Goal: Download file/media

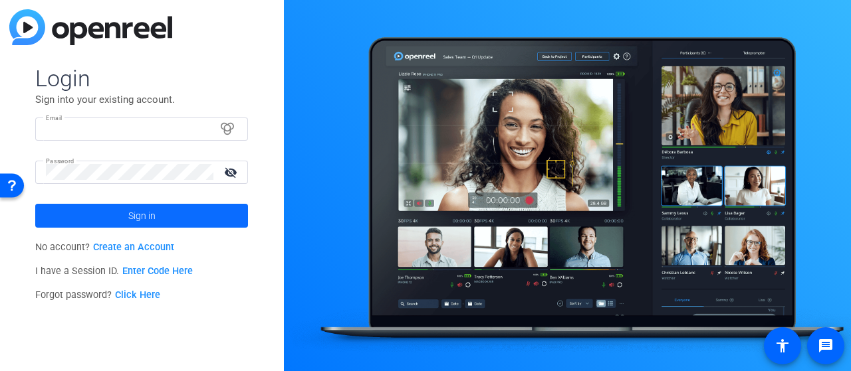
type input "[PERSON_NAME][EMAIL_ADDRESS][PERSON_NAME][DOMAIN_NAME]"
click at [149, 213] on span "Sign in" at bounding box center [141, 215] width 27 height 33
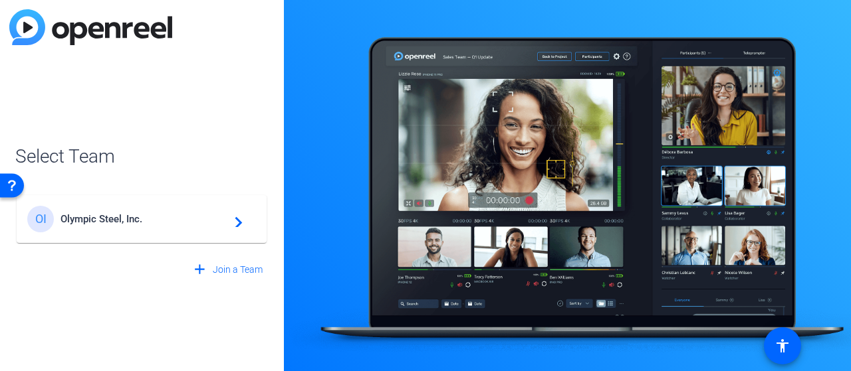
click at [209, 221] on span "Olympic Steel, Inc." at bounding box center [143, 219] width 166 height 12
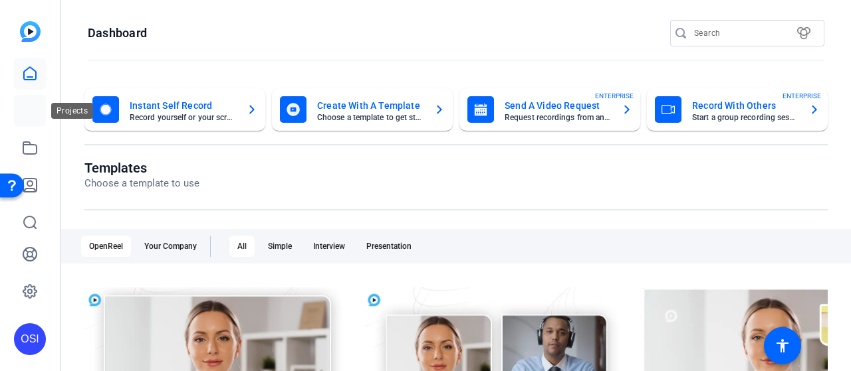
click at [27, 106] on mat-icon at bounding box center [30, 111] width 16 height 16
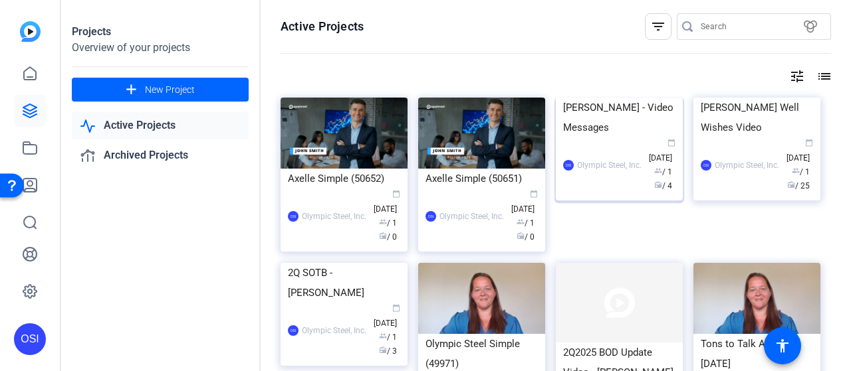
click at [626, 138] on div "[PERSON_NAME] - Video Messages" at bounding box center [619, 118] width 112 height 40
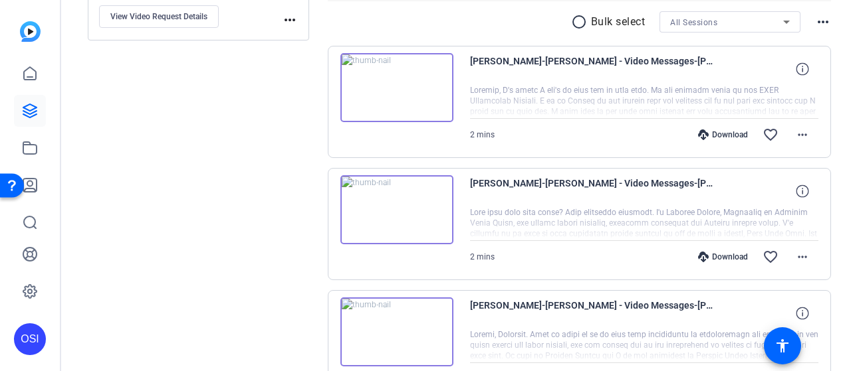
scroll to position [249, 0]
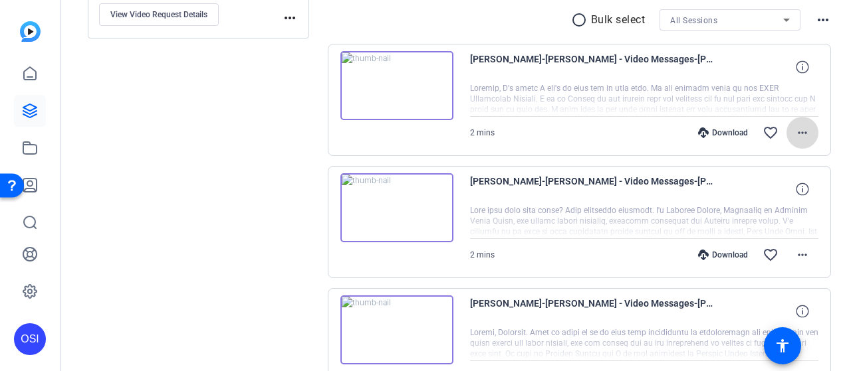
click at [796, 133] on mat-icon "more_horiz" at bounding box center [802, 133] width 16 height 16
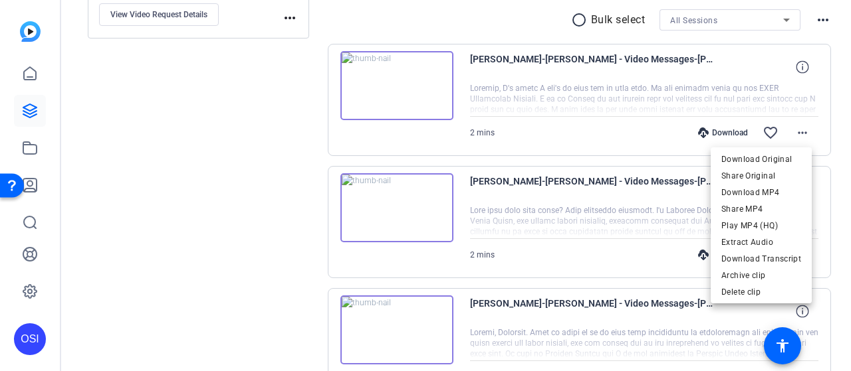
click at [155, 236] on div at bounding box center [425, 185] width 851 height 371
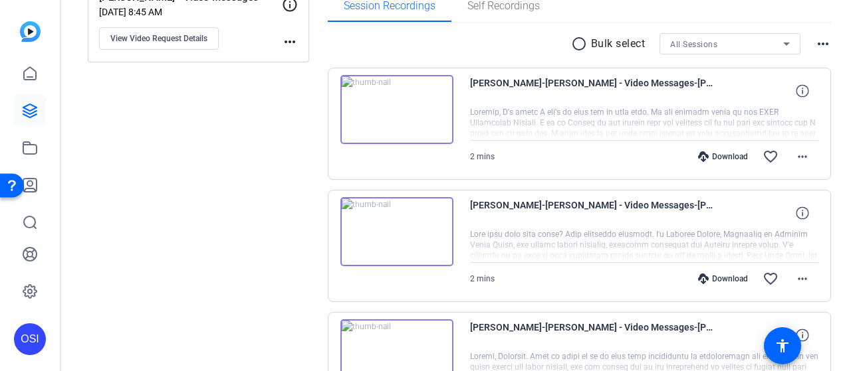
scroll to position [222, 0]
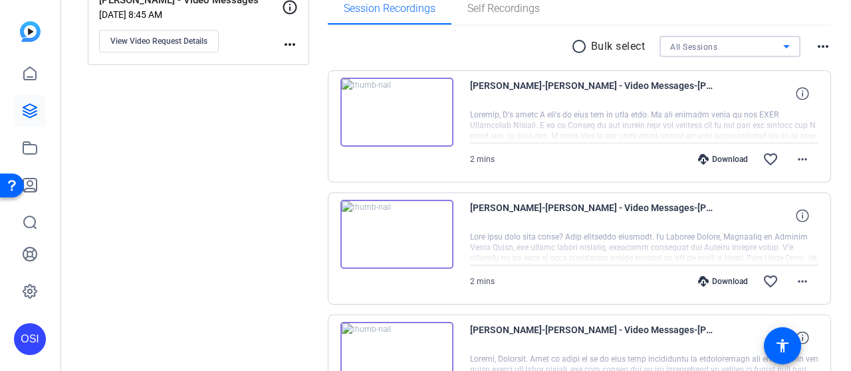
click at [778, 44] on icon at bounding box center [786, 47] width 16 height 16
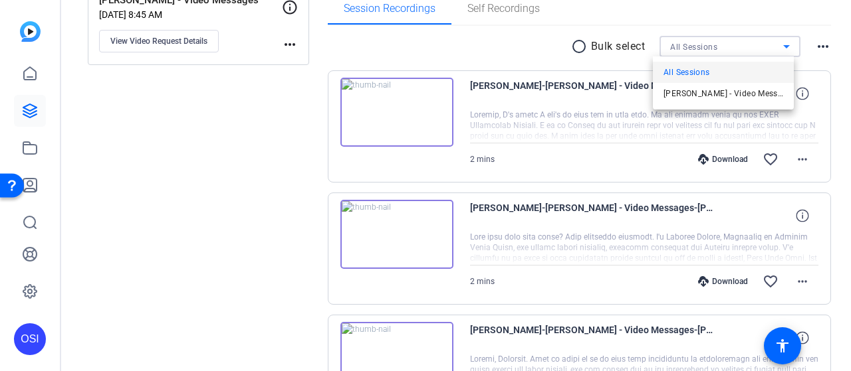
click at [524, 52] on div at bounding box center [425, 185] width 851 height 371
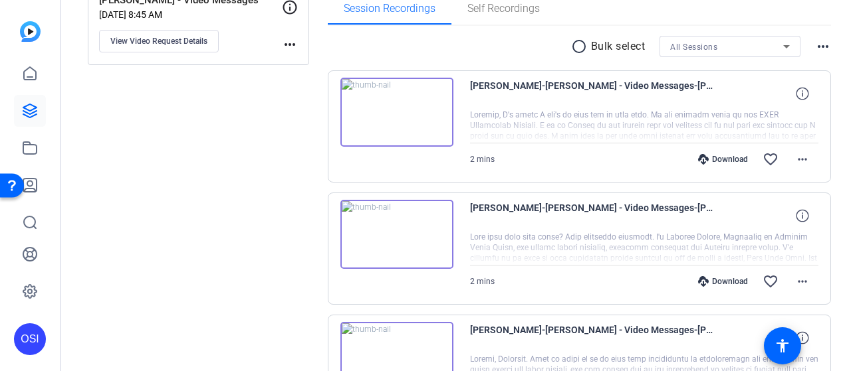
click at [817, 47] on mat-icon "more_horiz" at bounding box center [823, 47] width 16 height 16
click at [498, 47] on div at bounding box center [425, 185] width 851 height 371
click at [666, 135] on div at bounding box center [644, 126] width 349 height 33
click at [795, 94] on icon at bounding box center [801, 93] width 13 height 13
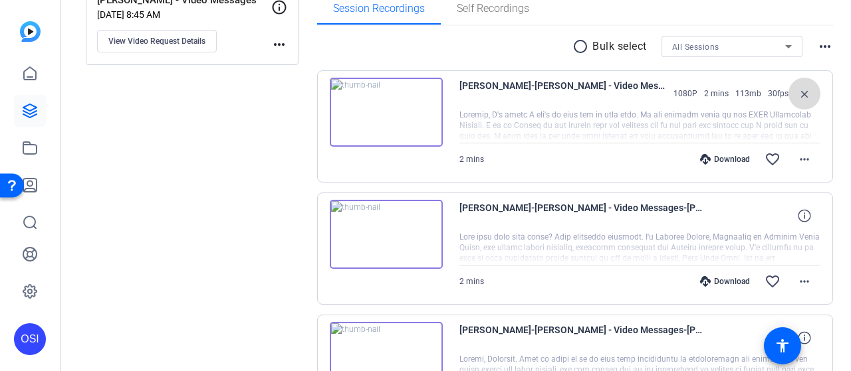
click at [796, 94] on mat-icon "close" at bounding box center [804, 94] width 16 height 17
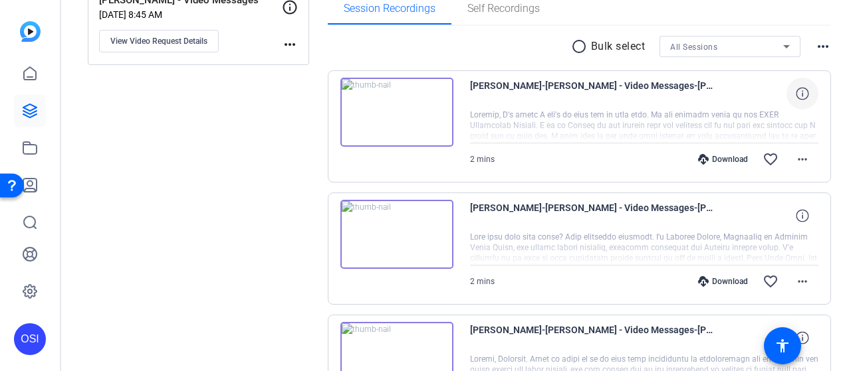
click at [397, 109] on img at bounding box center [396, 112] width 113 height 69
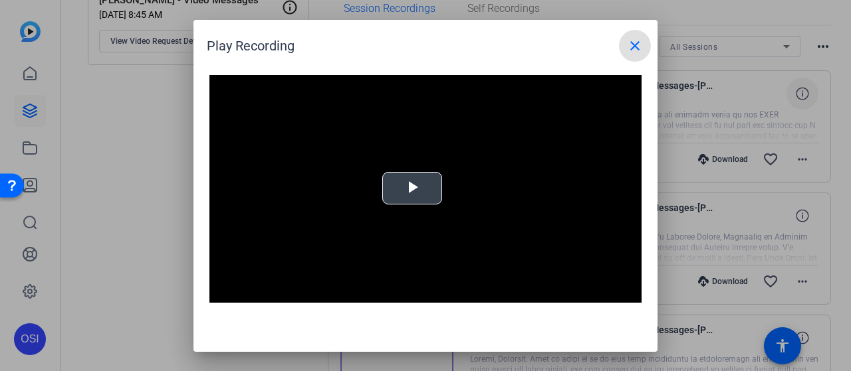
click at [412, 188] on span "Video Player" at bounding box center [412, 188] width 0 height 0
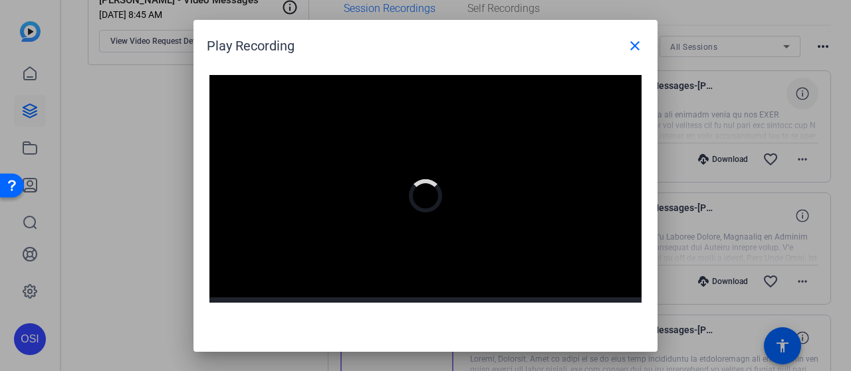
scroll to position [13, 0]
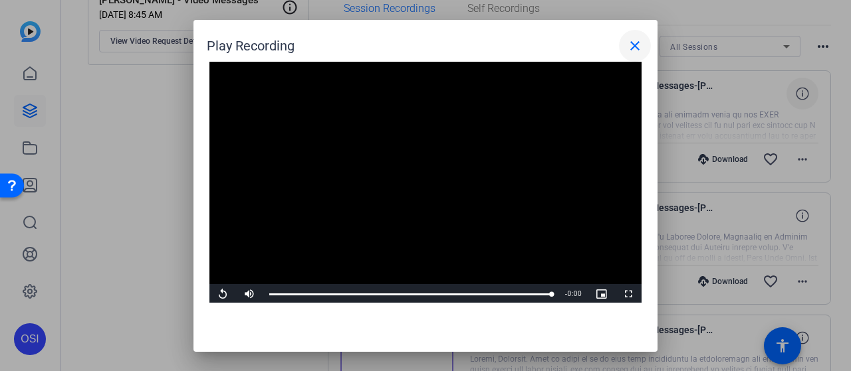
click at [635, 48] on mat-icon "close" at bounding box center [635, 46] width 16 height 16
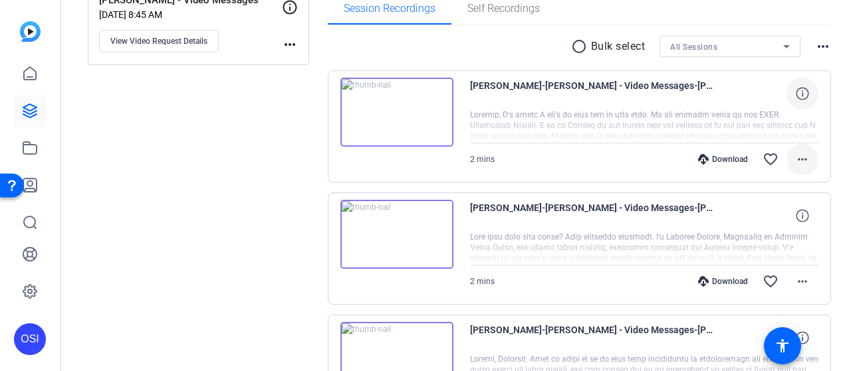
click at [795, 156] on mat-icon "more_horiz" at bounding box center [802, 160] width 16 height 16
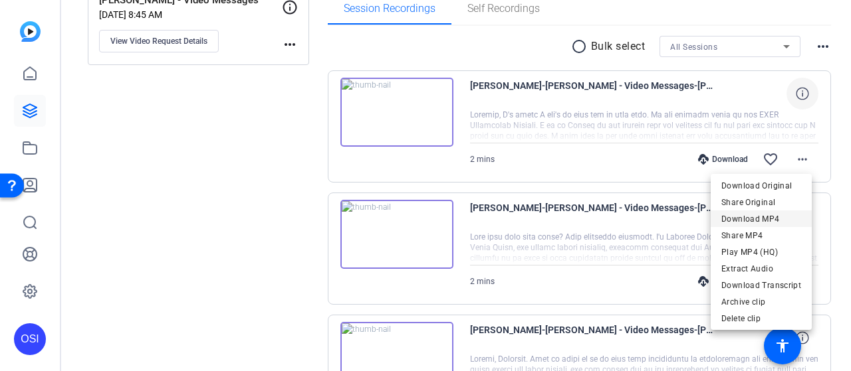
click at [775, 220] on span "Download MP4" at bounding box center [761, 219] width 80 height 16
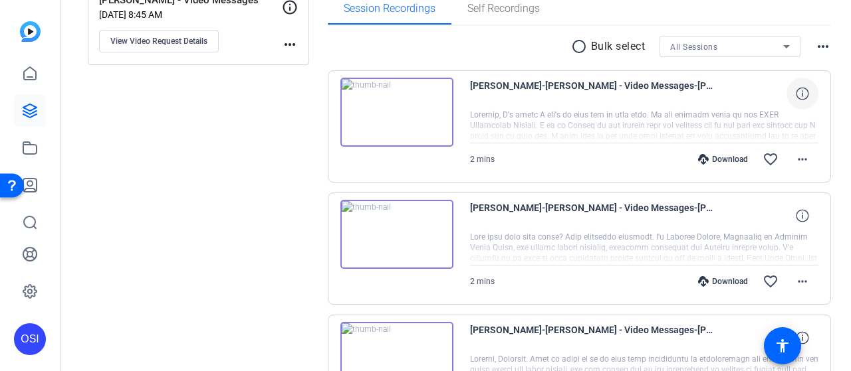
click at [396, 231] on img at bounding box center [396, 234] width 113 height 69
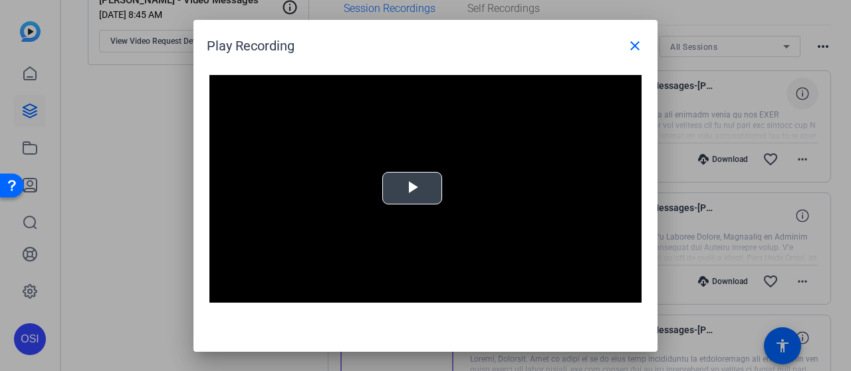
click at [412, 188] on span "Video Player" at bounding box center [412, 188] width 0 height 0
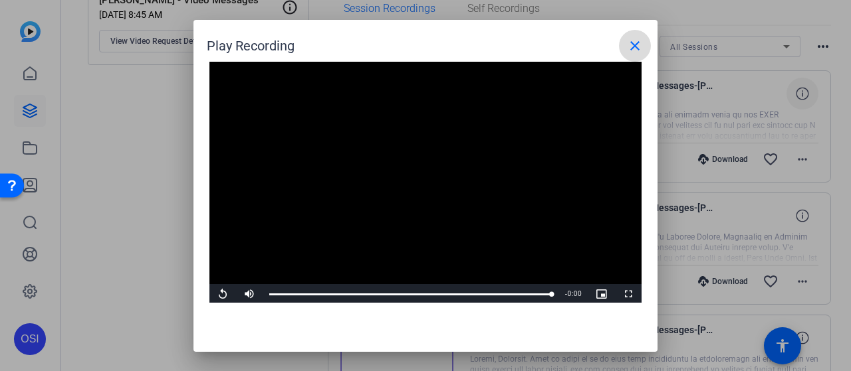
click at [642, 43] on mat-icon "close" at bounding box center [635, 46] width 16 height 16
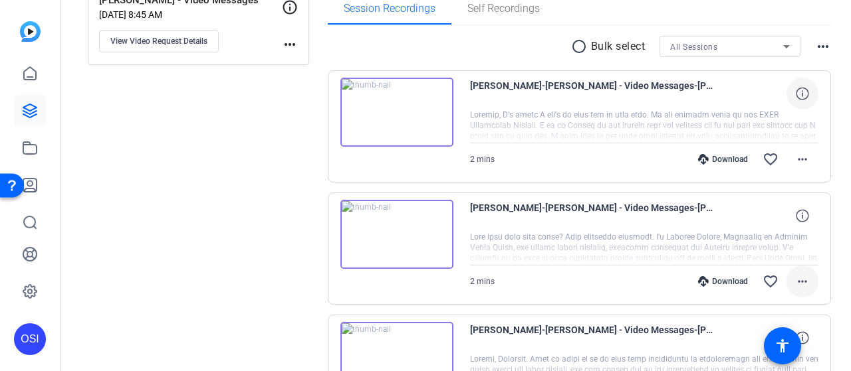
click at [794, 280] on mat-icon "more_horiz" at bounding box center [802, 282] width 16 height 16
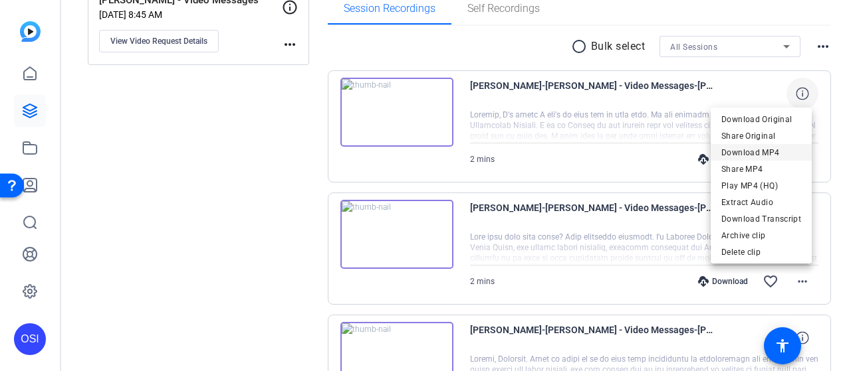
click at [771, 152] on span "Download MP4" at bounding box center [761, 153] width 80 height 16
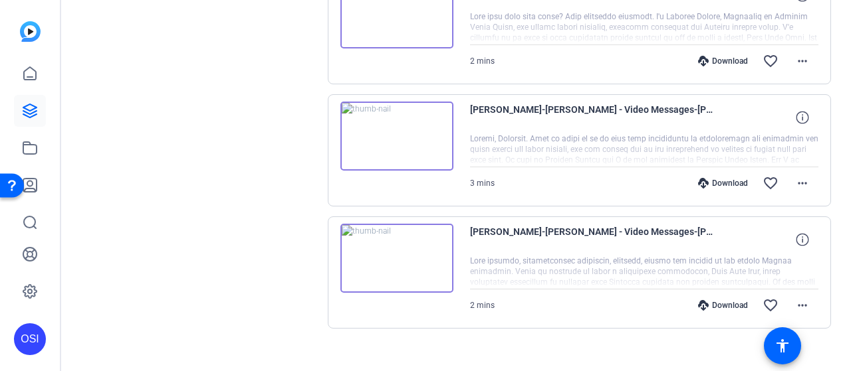
scroll to position [447, 0]
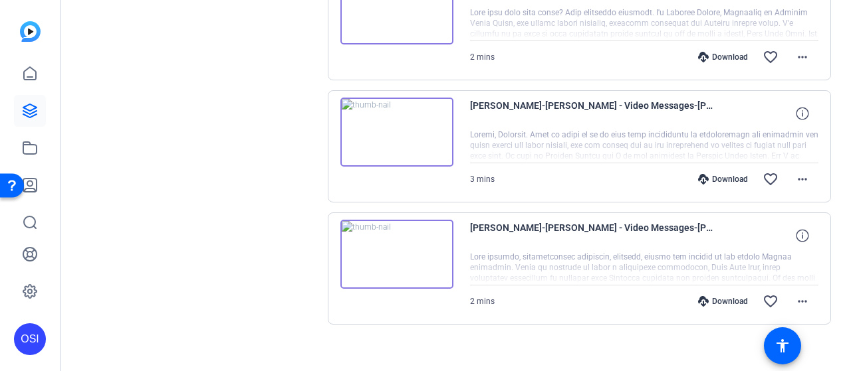
click at [397, 130] on img at bounding box center [396, 132] width 113 height 69
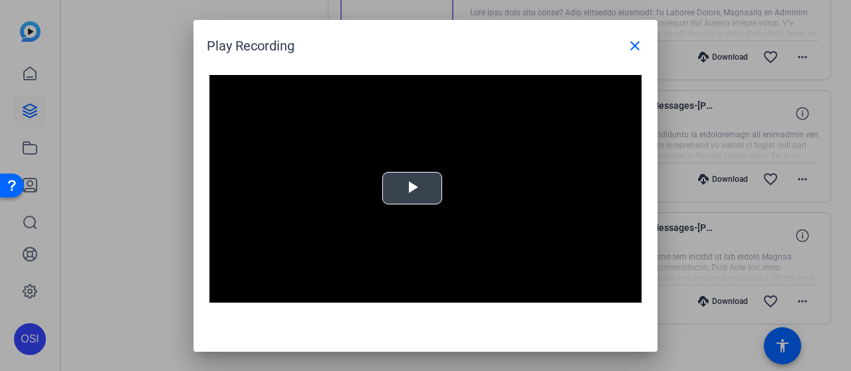
click at [412, 188] on span "Video Player" at bounding box center [412, 188] width 0 height 0
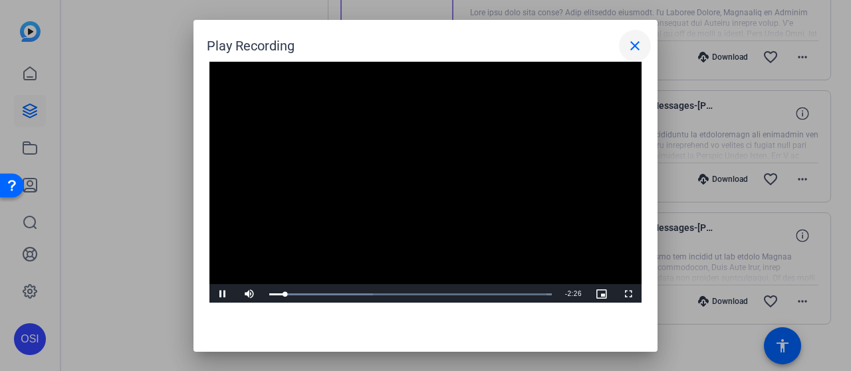
click at [636, 47] on mat-icon "close" at bounding box center [635, 46] width 16 height 16
